Goal: Find specific page/section: Find specific page/section

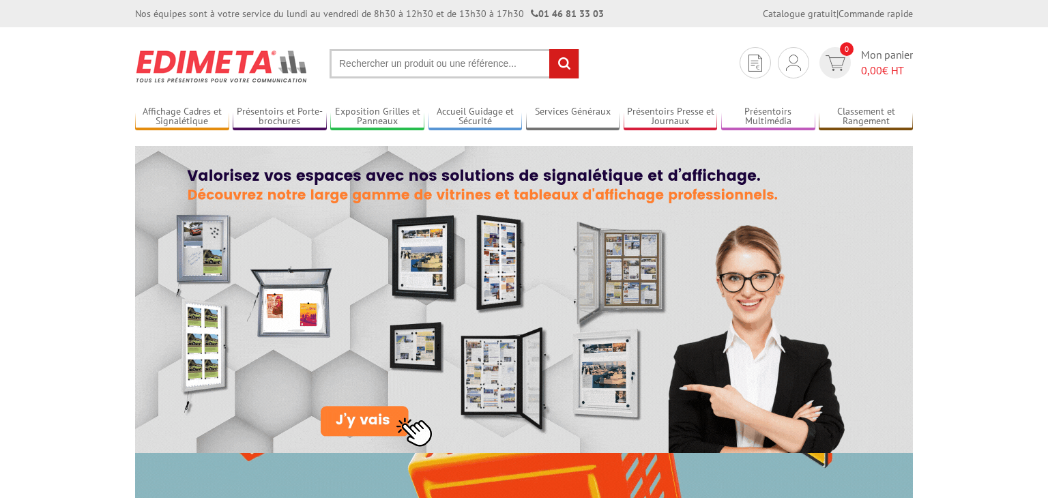
click at [492, 62] on input "text" at bounding box center [455, 63] width 250 height 29
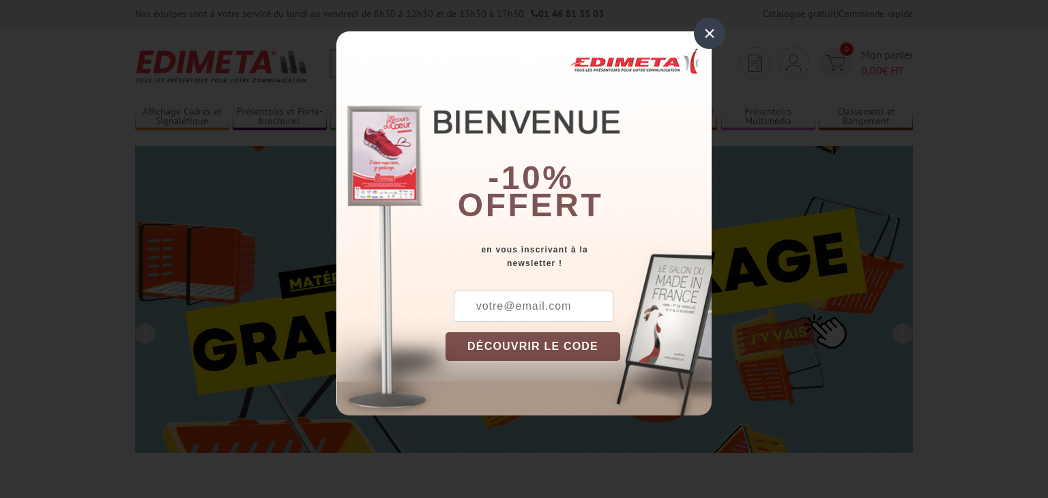
click at [704, 40] on div "×" at bounding box center [709, 33] width 31 height 31
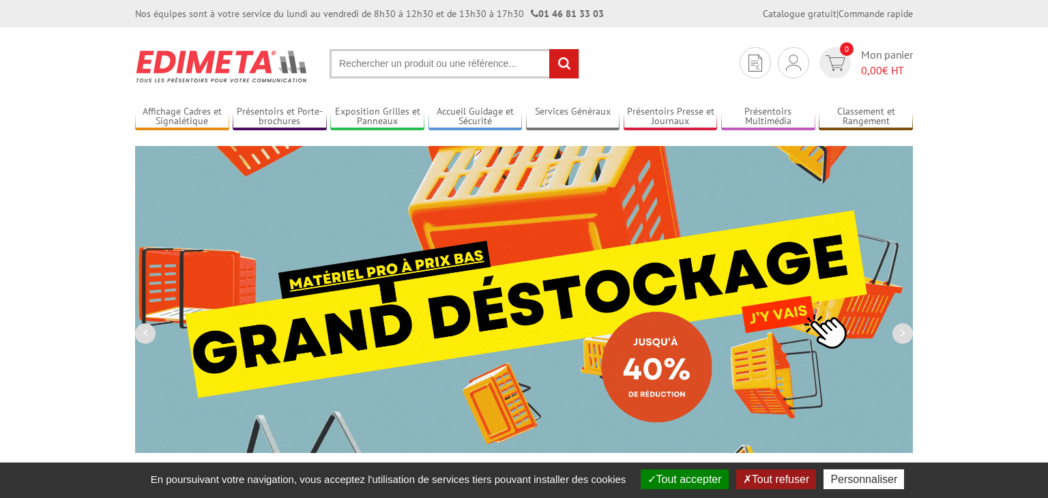
click at [510, 59] on input "text" at bounding box center [455, 63] width 250 height 29
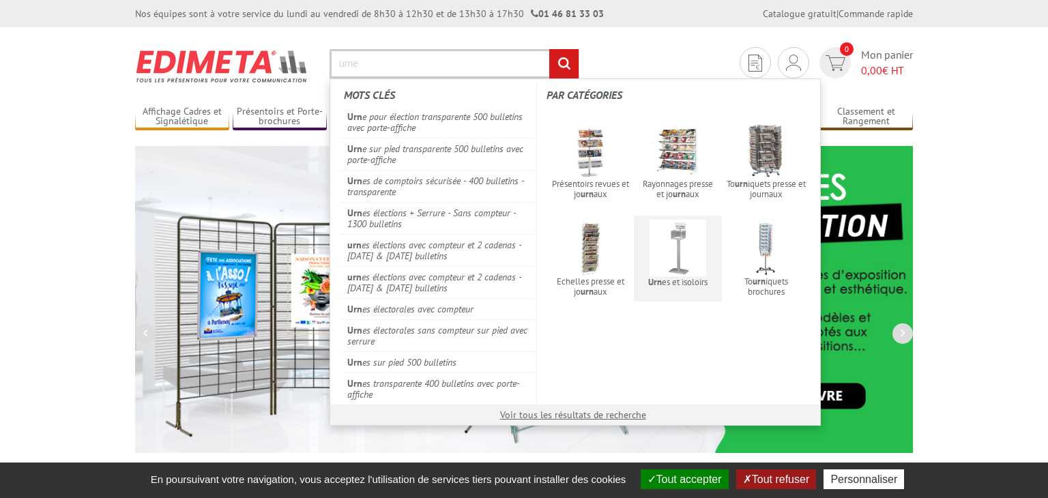
type input "urne"
click at [688, 235] on img at bounding box center [678, 248] width 57 height 57
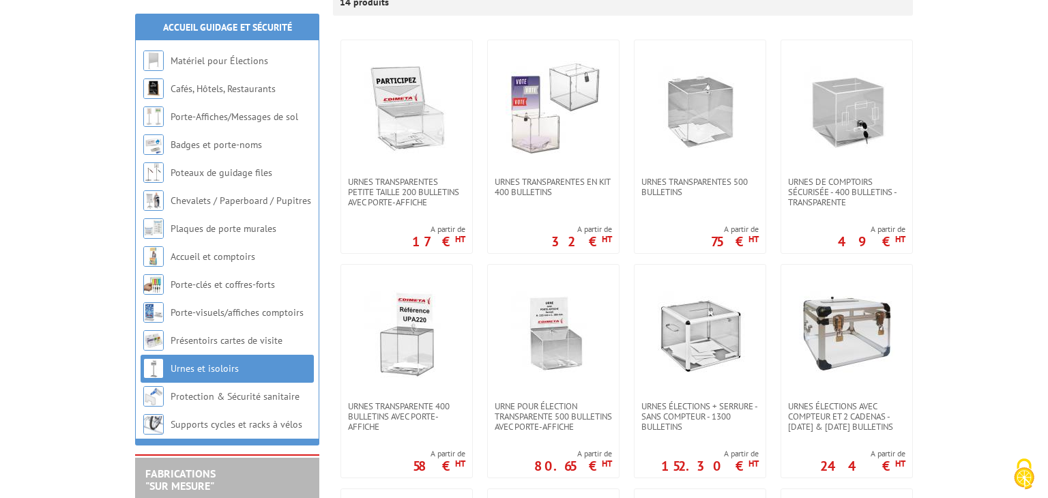
scroll to position [160, 0]
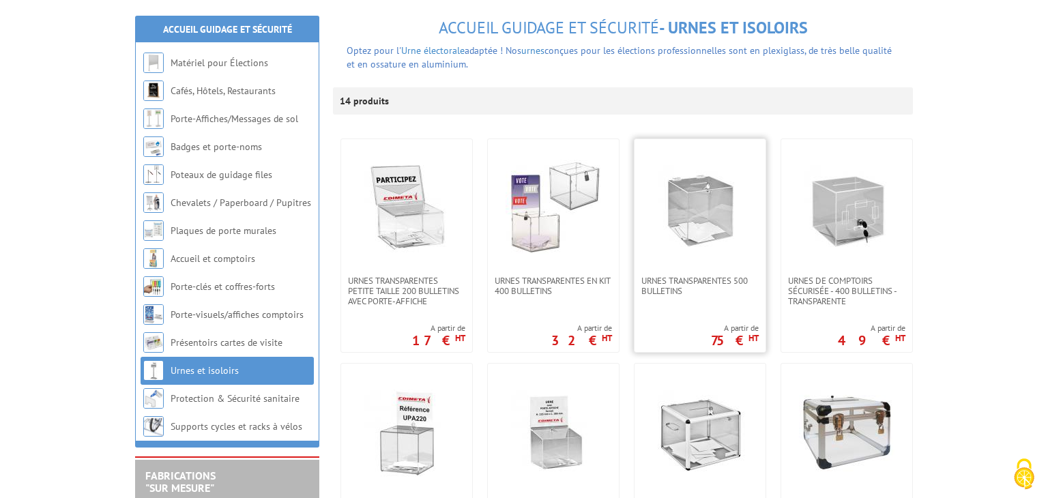
click at [667, 220] on img at bounding box center [700, 208] width 96 height 96
